Goal: Complete application form: Complete application form

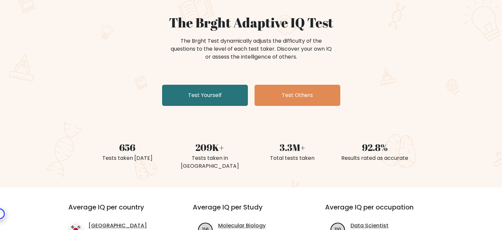
scroll to position [61, 0]
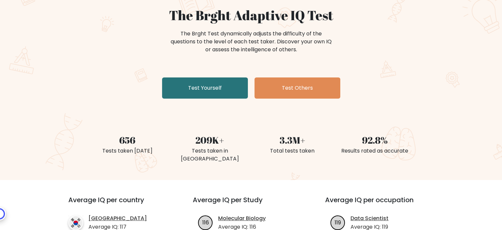
click at [188, 74] on div "The Brght Adaptive IQ Test The Brght Test dynamically adjusts the difficulty of…" at bounding box center [251, 54] width 330 height 94
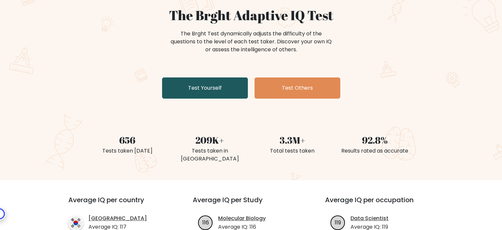
click at [192, 85] on link "Test Yourself" at bounding box center [205, 87] width 86 height 21
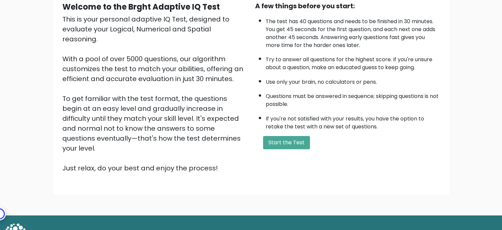
scroll to position [67, 0]
click at [291, 140] on button "Start the Test" at bounding box center [286, 141] width 47 height 13
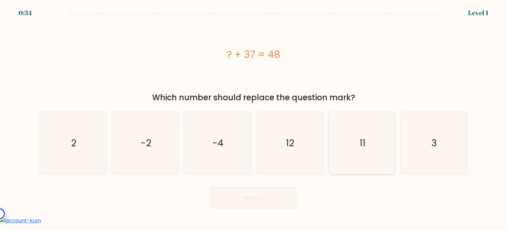
click at [356, 145] on icon "11" at bounding box center [362, 143] width 62 height 62
click at [254, 118] on input "e. 11" at bounding box center [254, 116] width 0 height 3
radio input "true"
click at [274, 198] on button "Next" at bounding box center [254, 197] width 86 height 21
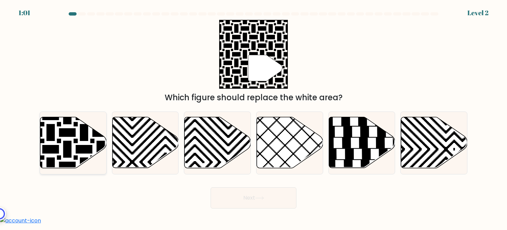
click at [59, 140] on icon at bounding box center [51, 116] width 134 height 134
click at [254, 118] on input "a." at bounding box center [254, 116] width 0 height 3
radio input "true"
click at [240, 196] on button "Next" at bounding box center [254, 197] width 86 height 21
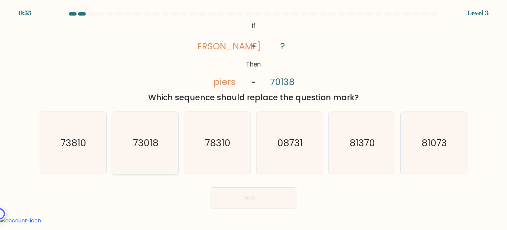
click at [167, 142] on icon "73018" at bounding box center [145, 143] width 62 height 62
click at [254, 118] on input "b. 73018" at bounding box center [254, 116] width 0 height 3
radio input "true"
click at [254, 200] on button "Next" at bounding box center [254, 197] width 86 height 21
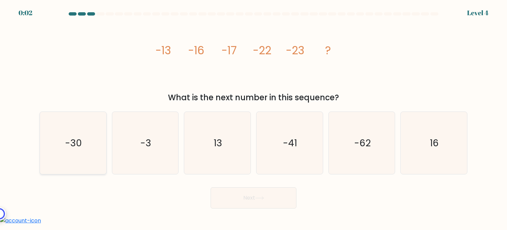
click at [84, 151] on icon "-30" at bounding box center [73, 143] width 62 height 62
click at [254, 118] on input "a. -30" at bounding box center [254, 116] width 0 height 3
radio input "true"
click at [259, 194] on button "Next" at bounding box center [254, 197] width 86 height 21
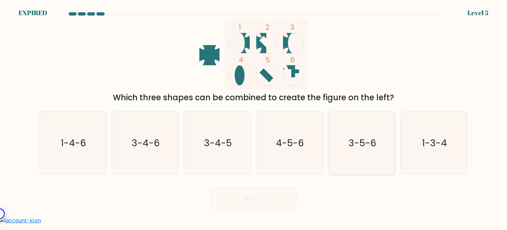
click at [358, 145] on text "3-5-6" at bounding box center [363, 142] width 28 height 13
click at [254, 118] on input "e. 3-5-6" at bounding box center [254, 116] width 0 height 3
radio input "true"
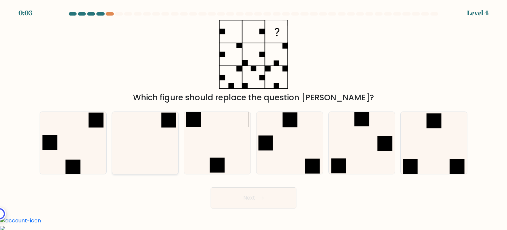
click at [176, 145] on icon at bounding box center [145, 143] width 62 height 62
click at [254, 118] on input "b." at bounding box center [254, 116] width 0 height 3
radio input "true"
click at [243, 200] on button "Next" at bounding box center [254, 197] width 86 height 21
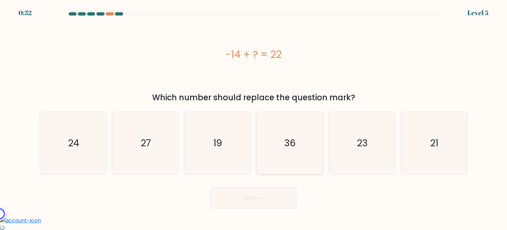
click at [287, 162] on icon "36" at bounding box center [290, 143] width 62 height 62
click at [254, 118] on input "d. 36" at bounding box center [254, 116] width 0 height 3
radio input "true"
click at [266, 202] on button "Next" at bounding box center [254, 197] width 86 height 21
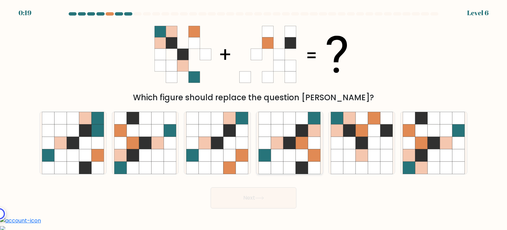
click at [290, 153] on icon at bounding box center [290, 155] width 13 height 13
click at [254, 118] on input "d." at bounding box center [254, 116] width 0 height 3
radio input "true"
click at [256, 196] on button "Next" at bounding box center [254, 197] width 86 height 21
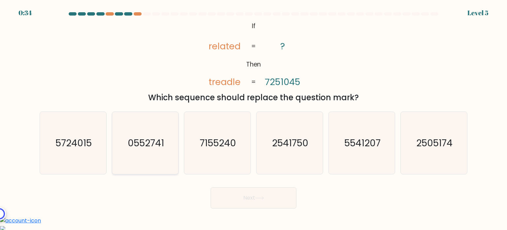
click at [144, 154] on icon "0552741" at bounding box center [145, 143] width 62 height 62
click at [254, 118] on input "b. 0552741" at bounding box center [254, 116] width 0 height 3
radio input "true"
click at [240, 196] on button "Next" at bounding box center [254, 197] width 86 height 21
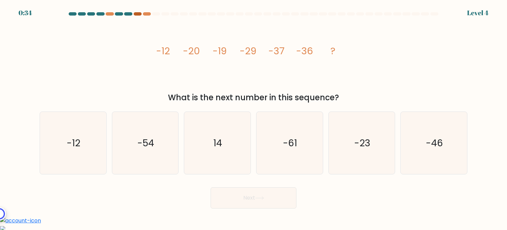
click at [138, 15] on div at bounding box center [138, 13] width 8 height 3
click at [147, 14] on div at bounding box center [147, 13] width 8 height 3
click at [426, 164] on icon "-46" at bounding box center [434, 143] width 62 height 62
click at [254, 118] on input "f. -46" at bounding box center [254, 116] width 0 height 3
radio input "true"
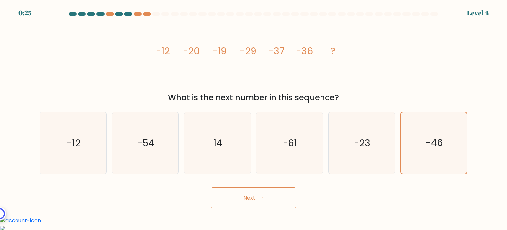
click at [269, 204] on button "Next" at bounding box center [254, 197] width 86 height 21
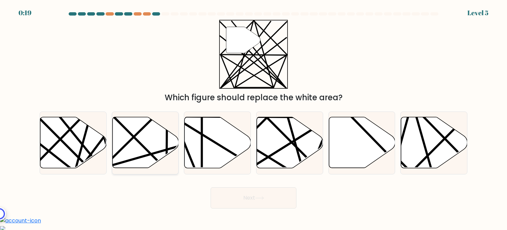
click at [153, 151] on icon at bounding box center [145, 142] width 66 height 51
click at [254, 118] on input "b." at bounding box center [254, 116] width 0 height 3
radio input "true"
click at [252, 197] on button "Next" at bounding box center [254, 197] width 86 height 21
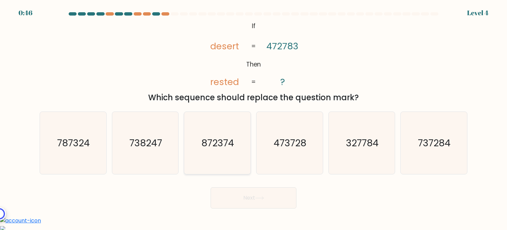
click at [225, 149] on text "872374" at bounding box center [218, 142] width 33 height 13
click at [254, 118] on input "c. 872374" at bounding box center [254, 116] width 0 height 3
radio input "true"
click at [248, 197] on button "Next" at bounding box center [254, 197] width 86 height 21
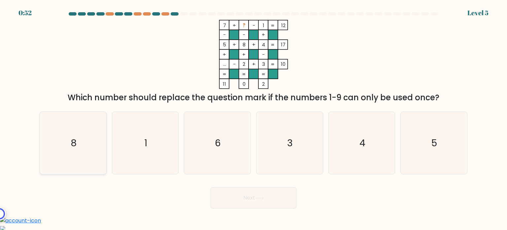
click at [86, 145] on icon "8" at bounding box center [73, 143] width 62 height 62
click at [254, 118] on input "a. 8" at bounding box center [254, 116] width 0 height 3
radio input "true"
click at [233, 196] on button "Next" at bounding box center [254, 197] width 86 height 21
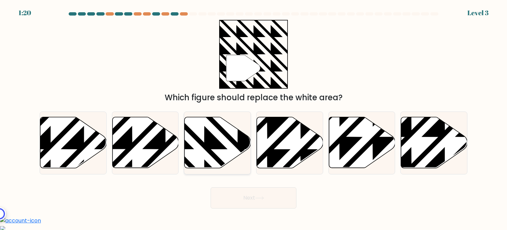
click at [210, 137] on icon at bounding box center [238, 116] width 134 height 134
click at [254, 118] on input "c." at bounding box center [254, 116] width 0 height 3
radio input "true"
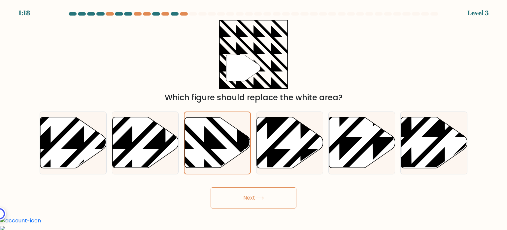
click at [253, 203] on button "Next" at bounding box center [254, 197] width 86 height 21
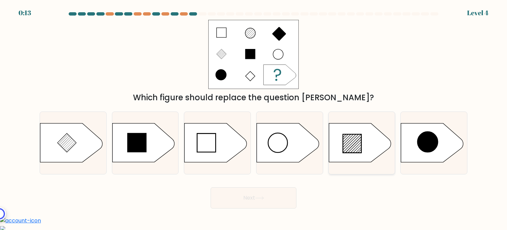
click at [352, 148] on icon at bounding box center [352, 143] width 18 height 18
click at [254, 118] on input "e." at bounding box center [254, 116] width 0 height 3
radio input "true"
click at [232, 203] on button "Next" at bounding box center [254, 197] width 86 height 21
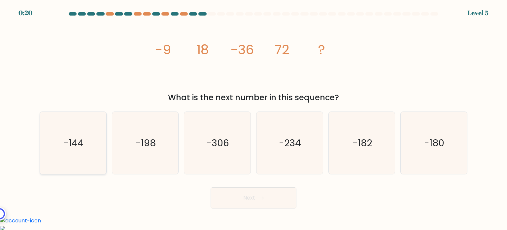
click at [79, 144] on text "-144" at bounding box center [74, 142] width 20 height 13
click at [254, 118] on input "a. -144" at bounding box center [254, 116] width 0 height 3
radio input "true"
click at [240, 202] on button "Next" at bounding box center [254, 197] width 86 height 21
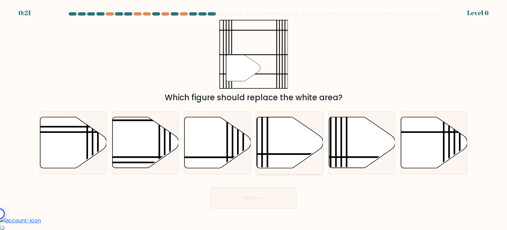
click at [303, 137] on icon at bounding box center [290, 142] width 66 height 51
click at [254, 118] on input "d." at bounding box center [254, 116] width 0 height 3
radio input "true"
click at [262, 200] on button "Next" at bounding box center [254, 197] width 86 height 21
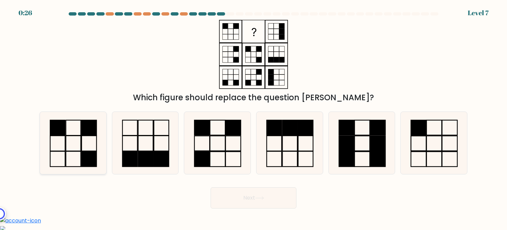
click at [78, 146] on icon at bounding box center [73, 143] width 62 height 62
click at [254, 118] on input "a." at bounding box center [254, 116] width 0 height 3
radio input "true"
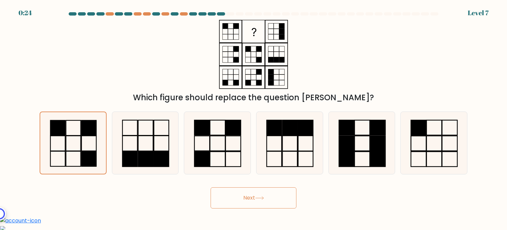
click at [242, 195] on button "Next" at bounding box center [254, 197] width 86 height 21
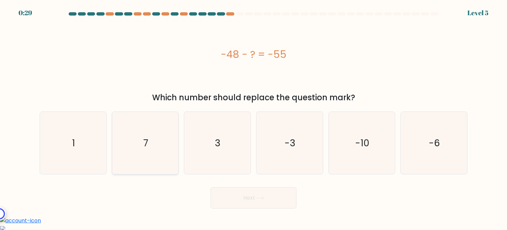
click at [154, 151] on icon "7" at bounding box center [145, 143] width 62 height 62
click at [254, 118] on input "b. 7" at bounding box center [254, 116] width 0 height 3
radio input "true"
click at [256, 199] on button "Next" at bounding box center [254, 197] width 86 height 21
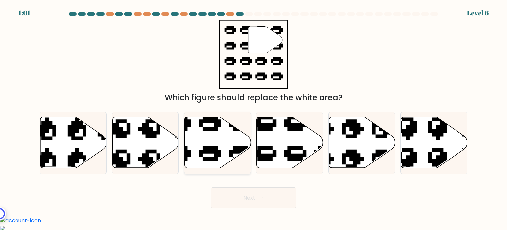
click at [220, 132] on icon at bounding box center [218, 142] width 66 height 51
click at [254, 118] on input "c." at bounding box center [254, 116] width 0 height 3
radio input "true"
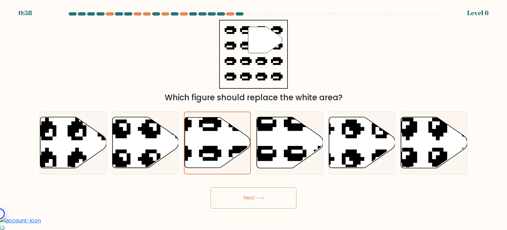
click at [263, 196] on button "Next" at bounding box center [254, 197] width 86 height 21
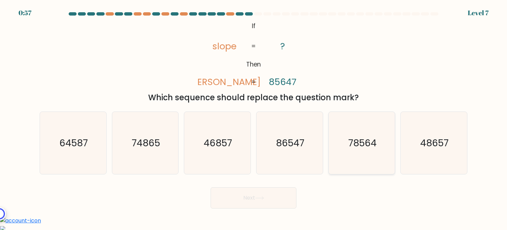
click at [344, 143] on icon "78564" at bounding box center [362, 143] width 62 height 62
click at [254, 118] on input "e. 78564" at bounding box center [254, 116] width 0 height 3
radio input "true"
click at [251, 198] on button "Next" at bounding box center [254, 197] width 86 height 21
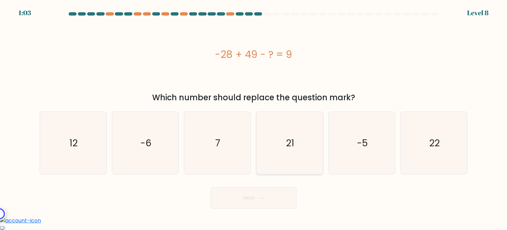
click at [288, 160] on icon "21" at bounding box center [290, 143] width 62 height 62
click at [254, 118] on input "d. 21" at bounding box center [254, 116] width 0 height 3
radio input "true"
click at [262, 200] on button "Next" at bounding box center [254, 197] width 86 height 21
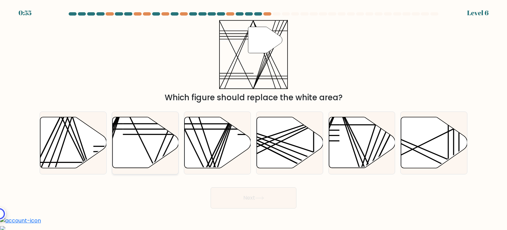
click at [135, 161] on icon at bounding box center [145, 142] width 66 height 51
click at [254, 118] on input "b." at bounding box center [254, 116] width 0 height 3
radio input "true"
click at [234, 195] on button "Next" at bounding box center [254, 197] width 86 height 21
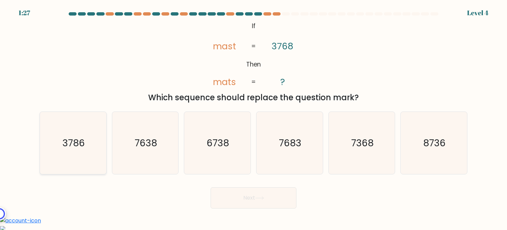
click at [72, 141] on text "3786" at bounding box center [73, 142] width 22 height 13
click at [254, 118] on input "a. 3786" at bounding box center [254, 116] width 0 height 3
radio input "true"
click at [240, 195] on button "Next" at bounding box center [254, 197] width 86 height 21
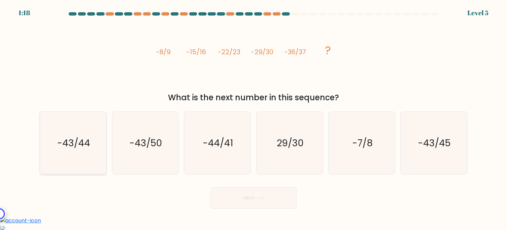
click at [90, 153] on icon "-43/44" at bounding box center [73, 143] width 62 height 62
click at [254, 118] on input "a. -43/44" at bounding box center [254, 116] width 0 height 3
radio input "true"
click at [246, 198] on button "Next" at bounding box center [254, 197] width 86 height 21
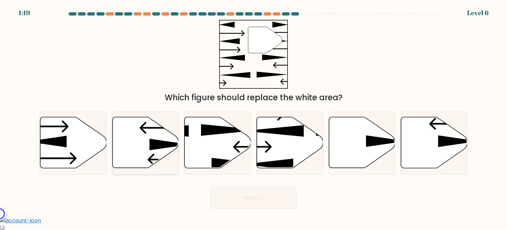
click at [146, 137] on icon at bounding box center [145, 142] width 66 height 51
click at [254, 118] on input "b." at bounding box center [254, 116] width 0 height 3
radio input "true"
click at [248, 194] on button "Next" at bounding box center [254, 197] width 86 height 21
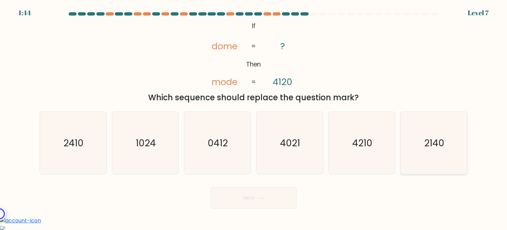
click at [427, 164] on icon "2140" at bounding box center [434, 143] width 62 height 62
click at [254, 118] on input "f. 2140" at bounding box center [254, 116] width 0 height 3
radio input "true"
click at [253, 198] on button "Next" at bounding box center [254, 197] width 86 height 21
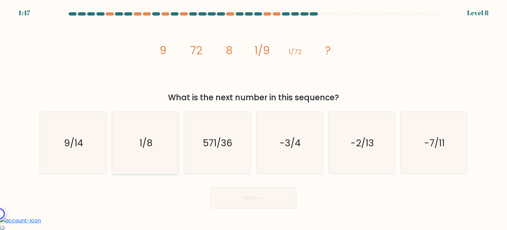
click at [171, 135] on icon "1/8" at bounding box center [145, 143] width 62 height 62
click at [254, 118] on input "b. 1/8" at bounding box center [254, 116] width 0 height 3
radio input "true"
click at [250, 201] on button "Next" at bounding box center [254, 197] width 86 height 21
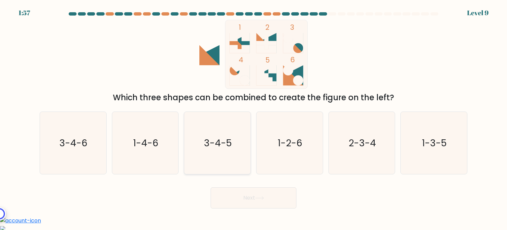
click at [229, 143] on text "3-4-5" at bounding box center [218, 142] width 28 height 13
click at [254, 118] on input "c. 3-4-5" at bounding box center [254, 116] width 0 height 3
radio input "true"
click at [249, 199] on button "Next" at bounding box center [254, 197] width 86 height 21
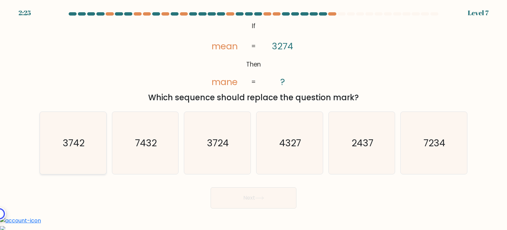
click at [73, 142] on text "3742" at bounding box center [74, 142] width 22 height 13
click at [254, 118] on input "a. 3742" at bounding box center [254, 116] width 0 height 3
radio input "true"
click at [247, 198] on button "Next" at bounding box center [254, 197] width 86 height 21
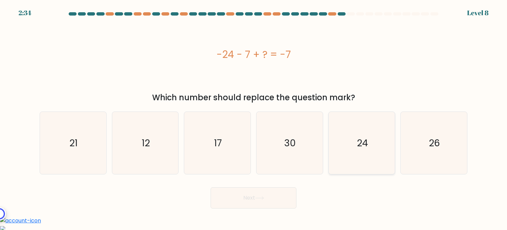
click at [361, 151] on icon "24" at bounding box center [362, 143] width 62 height 62
click at [254, 118] on input "e. 24" at bounding box center [254, 116] width 0 height 3
radio input "true"
click at [253, 200] on button "Next" at bounding box center [254, 197] width 86 height 21
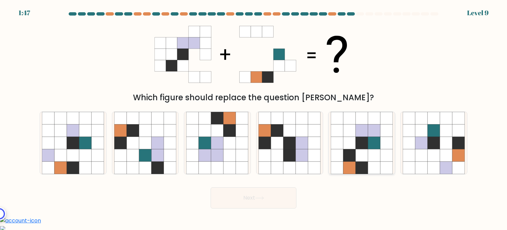
click at [369, 143] on icon at bounding box center [374, 142] width 13 height 13
click at [254, 118] on input "e." at bounding box center [254, 116] width 0 height 3
radio input "true"
click at [267, 196] on button "Next" at bounding box center [254, 197] width 86 height 21
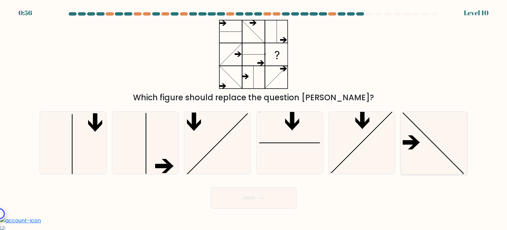
click at [437, 138] on icon at bounding box center [434, 143] width 62 height 62
click at [254, 118] on input "f." at bounding box center [254, 116] width 0 height 3
radio input "true"
click at [262, 197] on icon at bounding box center [259, 198] width 9 height 4
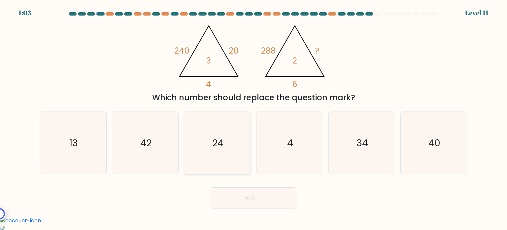
click at [229, 129] on icon "24" at bounding box center [217, 143] width 62 height 62
click at [254, 118] on input "c. 24" at bounding box center [254, 116] width 0 height 3
radio input "true"
click at [243, 196] on button "Next" at bounding box center [254, 197] width 86 height 21
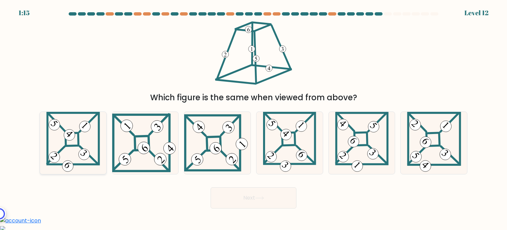
click at [81, 143] on icon at bounding box center [73, 143] width 54 height 62
click at [254, 118] on input "a." at bounding box center [254, 116] width 0 height 3
radio input "true"
click at [230, 200] on button "Next" at bounding box center [254, 197] width 86 height 21
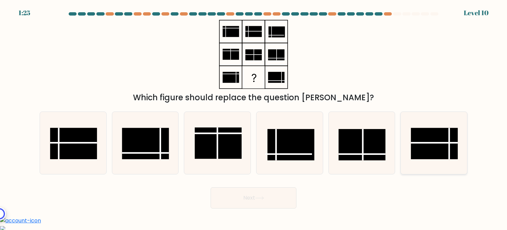
click at [446, 142] on line at bounding box center [434, 142] width 47 height 0
click at [254, 118] on input "f." at bounding box center [254, 116] width 0 height 3
radio input "true"
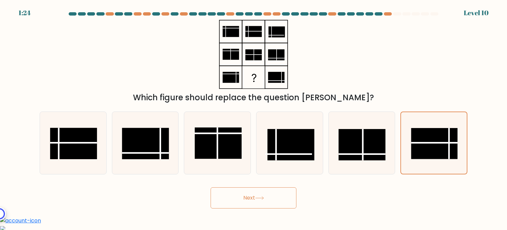
click at [254, 193] on button "Next" at bounding box center [254, 197] width 86 height 21
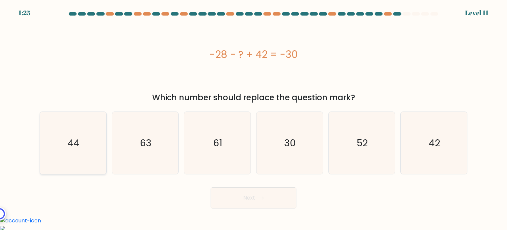
click at [75, 146] on text "44" at bounding box center [74, 142] width 12 height 13
click at [254, 118] on input "a. 44" at bounding box center [254, 116] width 0 height 3
radio input "true"
click at [228, 198] on button "Next" at bounding box center [254, 197] width 86 height 21
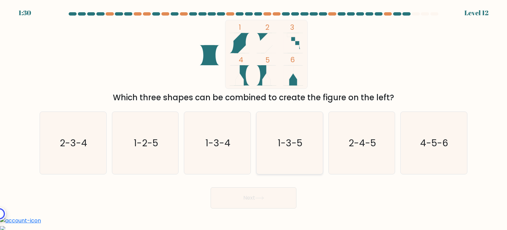
click at [295, 140] on text "1-3-5" at bounding box center [290, 142] width 25 height 13
click at [254, 118] on input "d. 1-3-5" at bounding box center [254, 116] width 0 height 3
radio input "true"
click at [268, 192] on button "Next" at bounding box center [254, 197] width 86 height 21
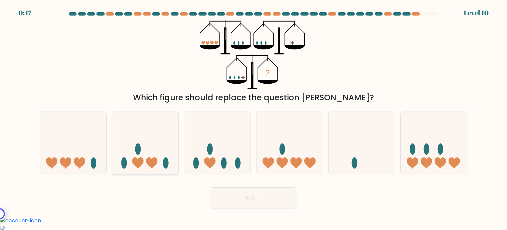
click at [148, 144] on icon at bounding box center [145, 142] width 66 height 55
click at [254, 118] on input "b." at bounding box center [254, 116] width 0 height 3
radio input "true"
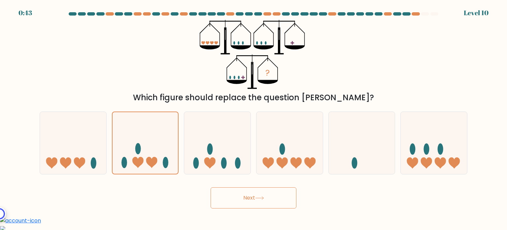
click at [232, 196] on button "Next" at bounding box center [254, 197] width 86 height 21
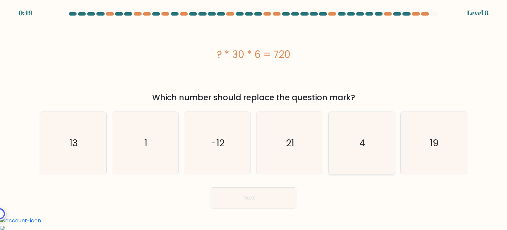
click at [364, 154] on icon "4" at bounding box center [362, 143] width 62 height 62
click at [254, 118] on input "e. 4" at bounding box center [254, 116] width 0 height 3
radio input "true"
click at [278, 200] on button "Next" at bounding box center [254, 197] width 86 height 21
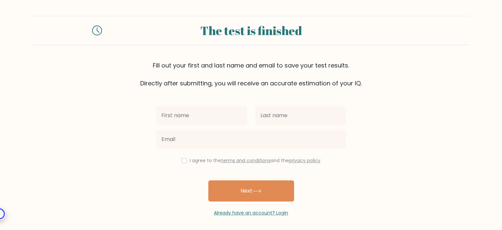
click at [187, 119] on input "text" at bounding box center [201, 115] width 91 height 18
type input "[DEMOGRAPHIC_DATA] Faith"
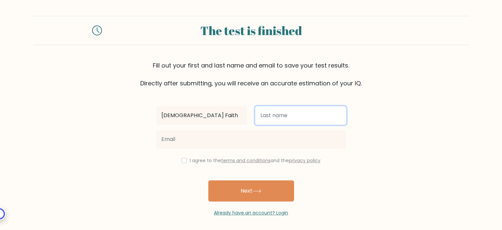
click at [269, 119] on input "text" at bounding box center [300, 115] width 91 height 18
type input "Policay"
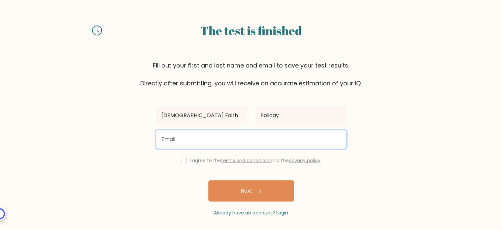
click at [199, 140] on input "email" at bounding box center [251, 139] width 190 height 18
type input "faithony1014@gmail.com"
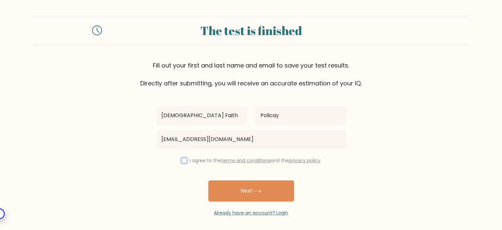
click at [182, 161] on input "checkbox" at bounding box center [184, 160] width 5 height 5
checkbox input "true"
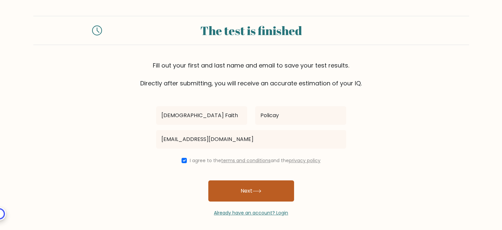
click at [223, 187] on button "Next" at bounding box center [251, 190] width 86 height 21
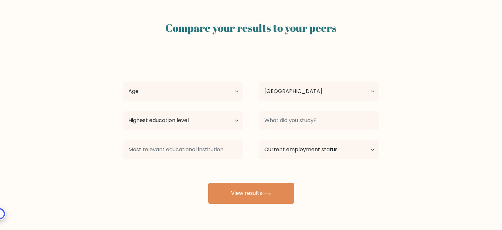
select select "PH"
click at [236, 88] on select "Age Under [DEMOGRAPHIC_DATA] [DEMOGRAPHIC_DATA] [DEMOGRAPHIC_DATA] [DEMOGRAPHIC…" at bounding box center [183, 91] width 120 height 18
select select "25_34"
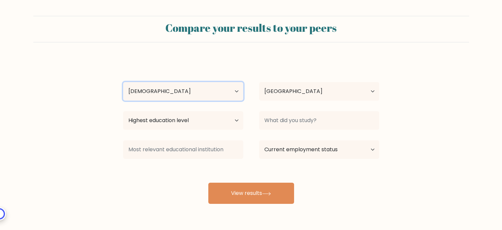
click at [123, 82] on select "Age Under [DEMOGRAPHIC_DATA] [DEMOGRAPHIC_DATA] [DEMOGRAPHIC_DATA] [DEMOGRAPHIC…" at bounding box center [183, 91] width 120 height 18
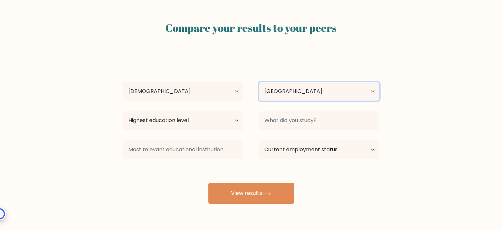
click at [278, 91] on select "Country [GEOGRAPHIC_DATA] [GEOGRAPHIC_DATA] [GEOGRAPHIC_DATA] [US_STATE] [GEOGR…" at bounding box center [319, 91] width 120 height 18
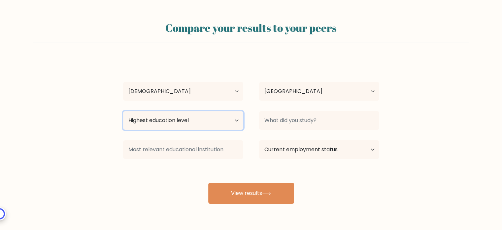
click at [231, 121] on select "Highest education level No schooling Primary Lower Secondary Upper Secondary Oc…" at bounding box center [183, 120] width 120 height 18
select select "bachelors_degree"
click at [123, 111] on select "Highest education level No schooling Primary Lower Secondary Upper Secondary Oc…" at bounding box center [183, 120] width 120 height 18
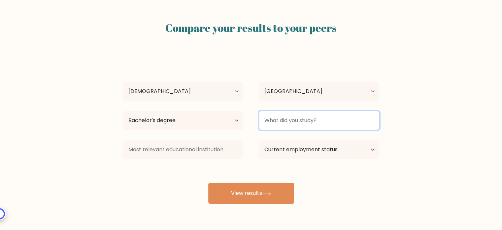
click at [279, 120] on input at bounding box center [319, 120] width 120 height 18
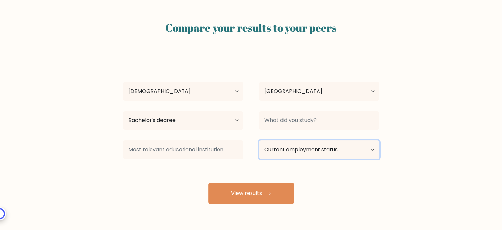
click at [293, 146] on select "Current employment status Employed Student Retired Other / prefer not to answer" at bounding box center [319, 149] width 120 height 18
select select "other"
click at [259, 140] on select "Current employment status Employed Student Retired Other / prefer not to answer" at bounding box center [319, 149] width 120 height 18
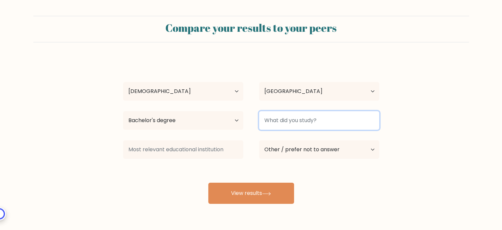
click at [309, 122] on input at bounding box center [319, 120] width 120 height 18
type input "C"
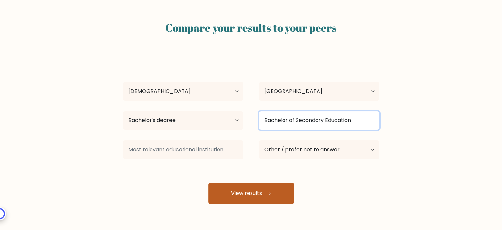
type input "Bachelor of Secondary Education"
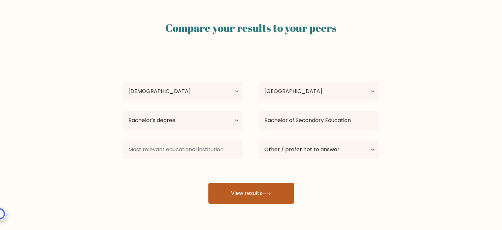
click at [252, 191] on button "View results" at bounding box center [251, 192] width 86 height 21
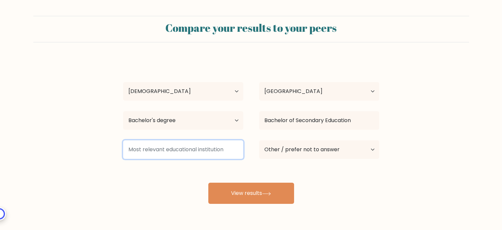
click at [192, 153] on input at bounding box center [183, 149] width 120 height 18
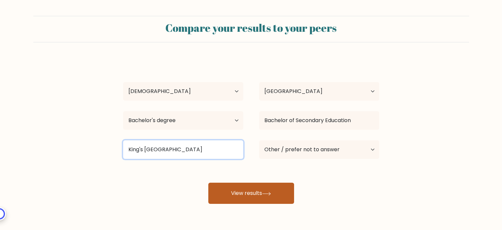
type input "King's College of the Philippines"
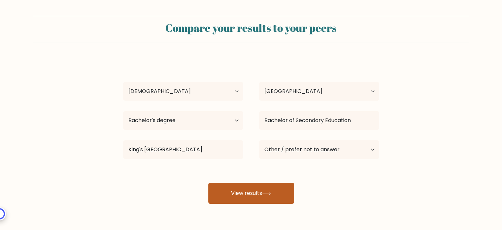
click at [229, 199] on button "View results" at bounding box center [251, 192] width 86 height 21
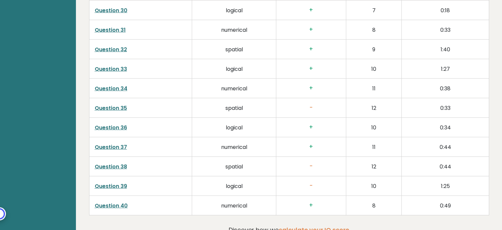
scroll to position [1698, 0]
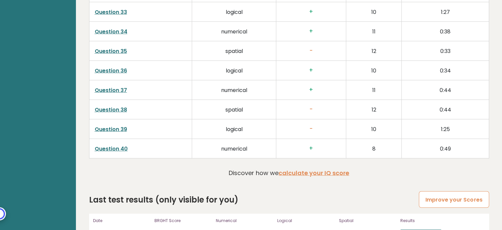
click at [443, 191] on link "Improve your Scores" at bounding box center [454, 199] width 70 height 17
